Goal: Navigation & Orientation: Find specific page/section

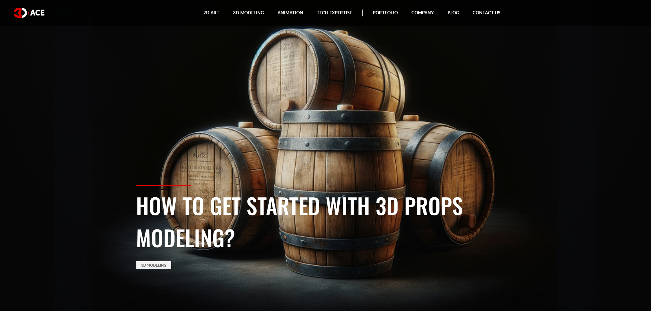
drag, startPoint x: 32, startPoint y: 16, endPoint x: 37, endPoint y: 16, distance: 4.1
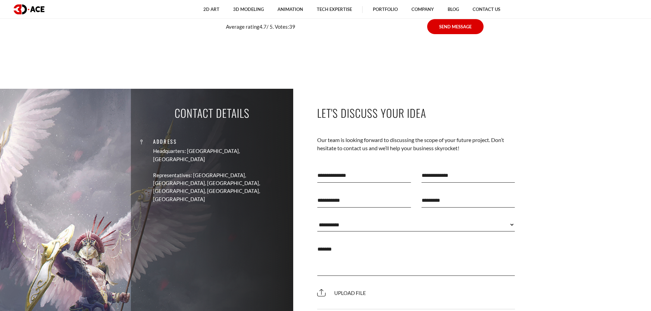
scroll to position [5368, 0]
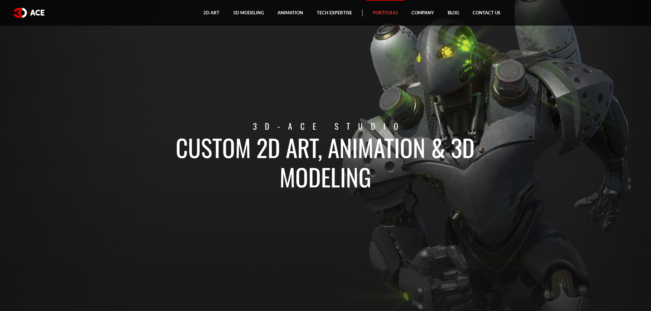
click at [395, 11] on link "Portfolio" at bounding box center [385, 13] width 39 height 26
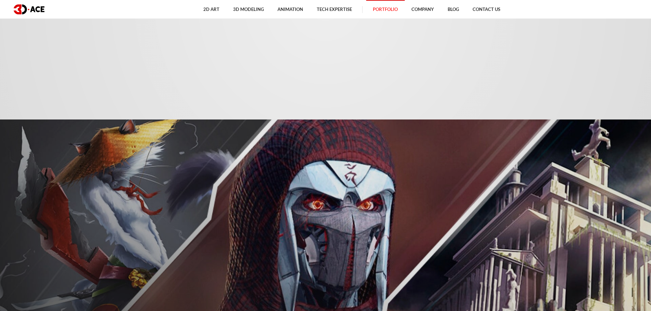
drag, startPoint x: 567, startPoint y: 162, endPoint x: 541, endPoint y: 29, distance: 134.9
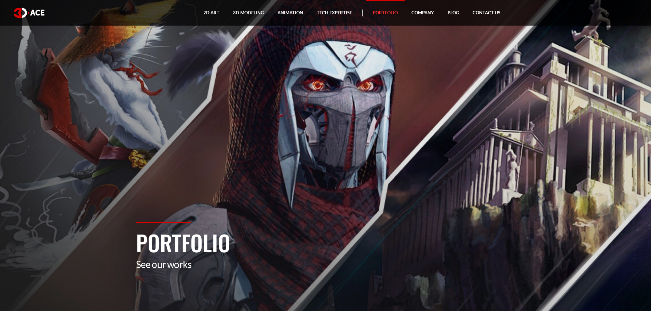
click at [40, 14] on img at bounding box center [29, 13] width 31 height 10
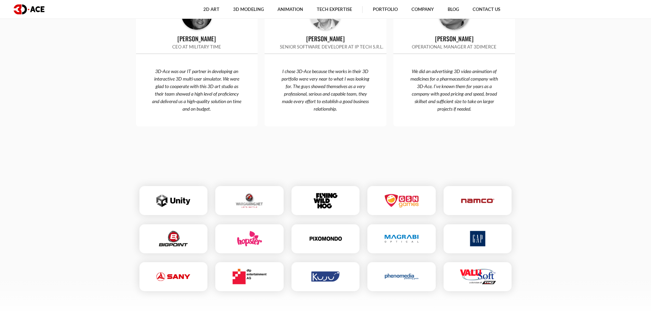
scroll to position [2841, 0]
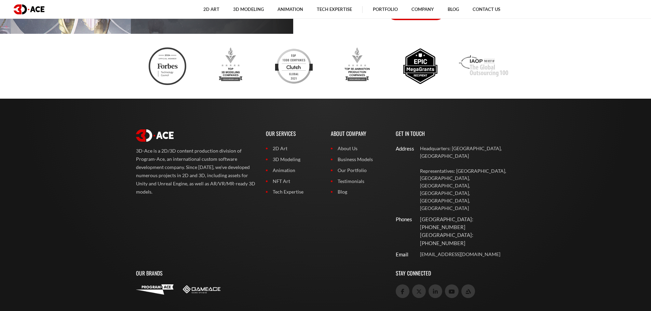
drag, startPoint x: 607, startPoint y: 85, endPoint x: 591, endPoint y: 222, distance: 138.1
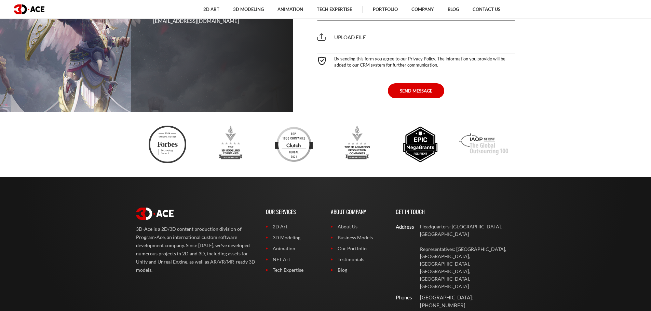
drag, startPoint x: 546, startPoint y: 243, endPoint x: 530, endPoint y: 94, distance: 149.6
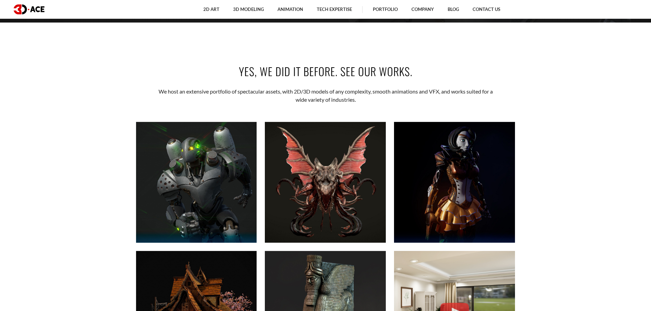
scroll to position [0, 0]
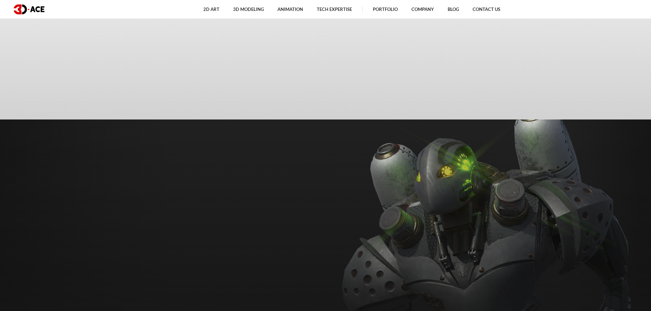
drag, startPoint x: 564, startPoint y: 275, endPoint x: 553, endPoint y: 84, distance: 191.1
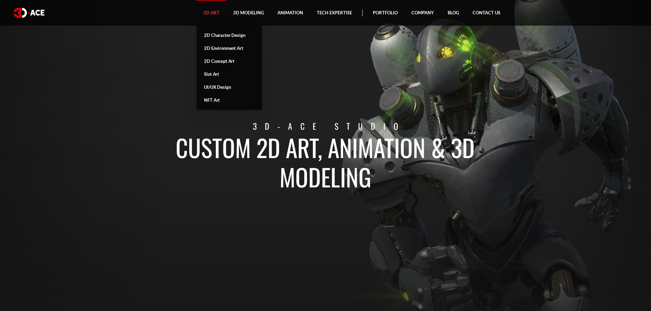
click at [210, 12] on link "2D Art" at bounding box center [212, 13] width 30 height 26
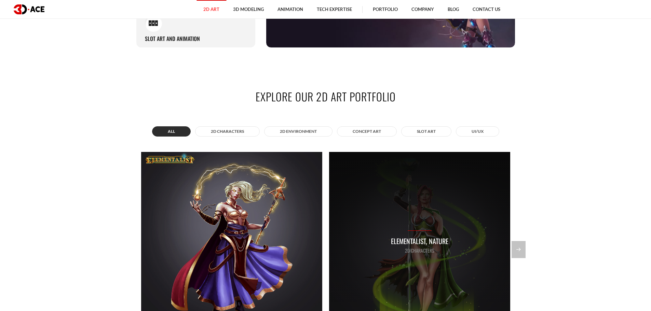
scroll to position [581, 0]
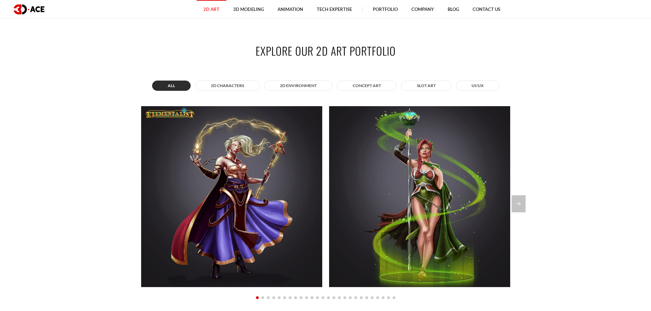
drag, startPoint x: 565, startPoint y: 253, endPoint x: 545, endPoint y: 146, distance: 108.5
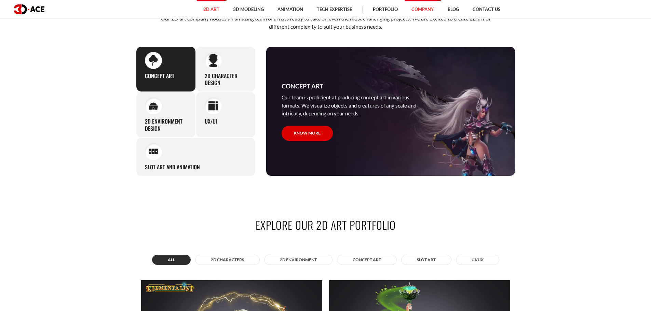
scroll to position [261, 0]
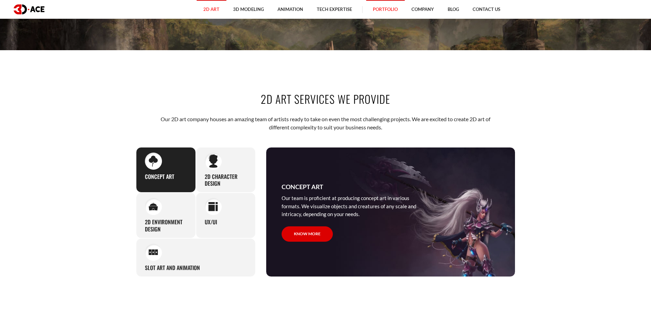
click at [393, 4] on link "Portfolio" at bounding box center [385, 9] width 39 height 19
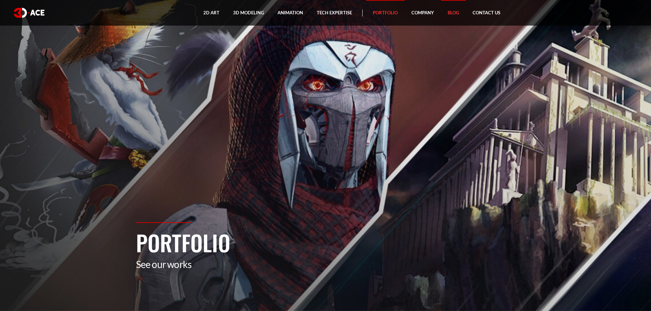
click at [453, 15] on link "Blog" at bounding box center [453, 13] width 25 height 26
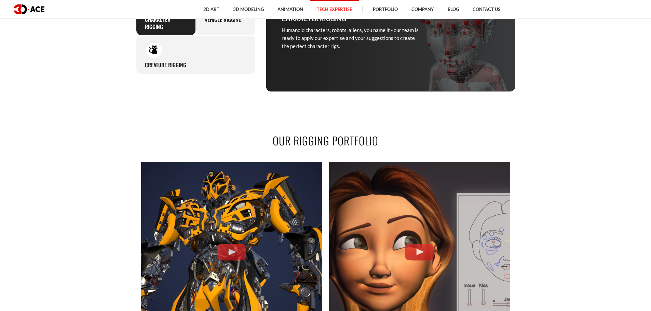
scroll to position [581, 0]
